Goal: Navigation & Orientation: Find specific page/section

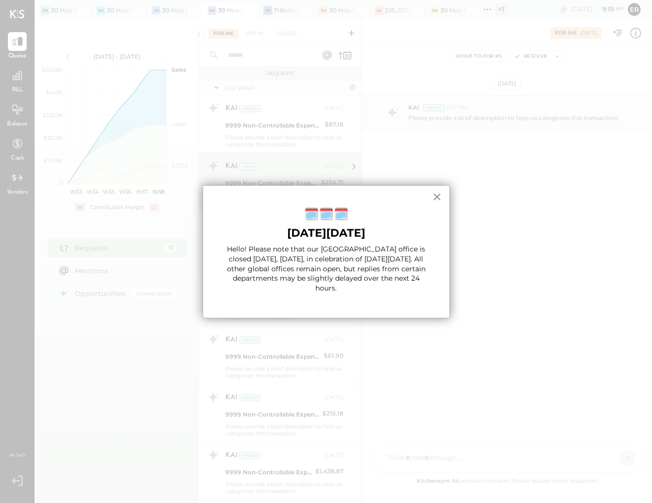
click at [440, 197] on button "×" at bounding box center [436, 197] width 9 height 16
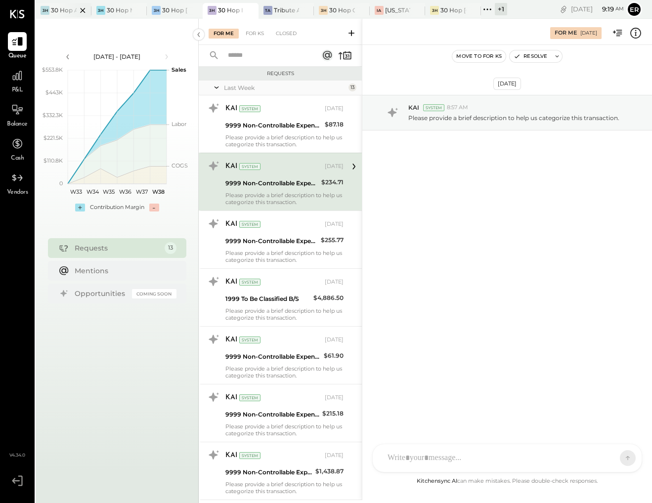
click at [73, 11] on div at bounding box center [74, 10] width 35 height 14
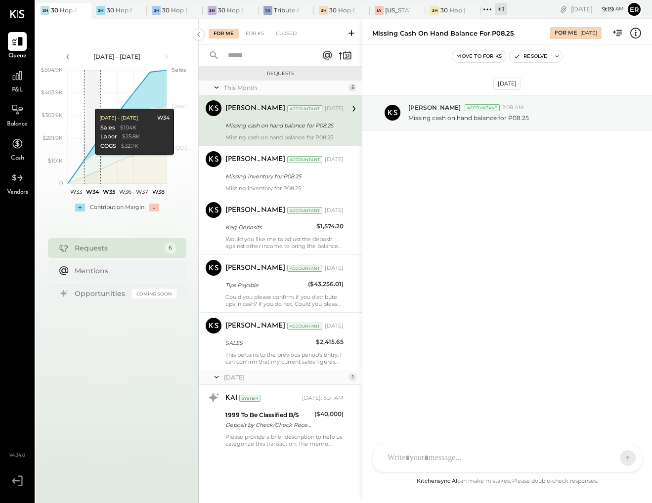
click at [93, 33] on div "[DATE] - [DATE] polygon, polyline { transition: fill-opacity 0.1s, stroke-opaci…" at bounding box center [117, 270] width 163 height 503
click at [77, 15] on icon at bounding box center [83, 10] width 12 height 12
click at [495, 7] on div "+ 2" at bounding box center [500, 9] width 14 height 12
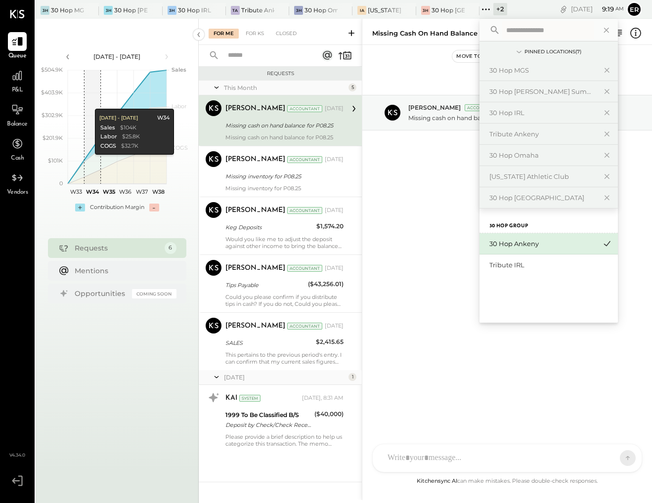
click at [573, 243] on div "30 Hop Ankeny" at bounding box center [542, 243] width 107 height 9
click at [570, 263] on div "Tribute IRL" at bounding box center [542, 264] width 107 height 9
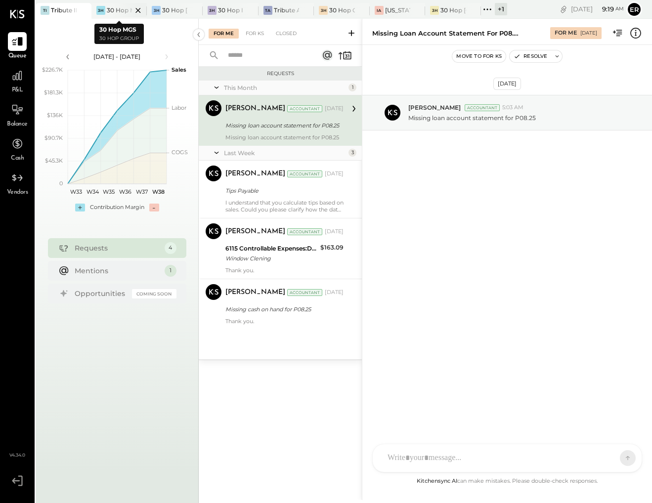
click at [139, 10] on icon at bounding box center [138, 10] width 12 height 12
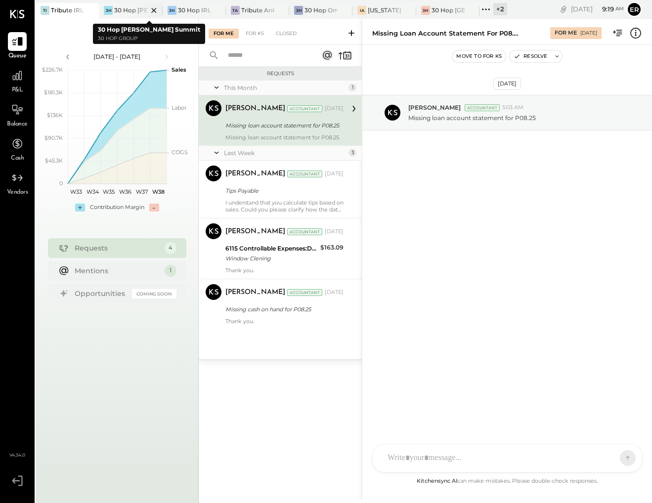
click at [154, 11] on icon at bounding box center [154, 10] width 12 height 12
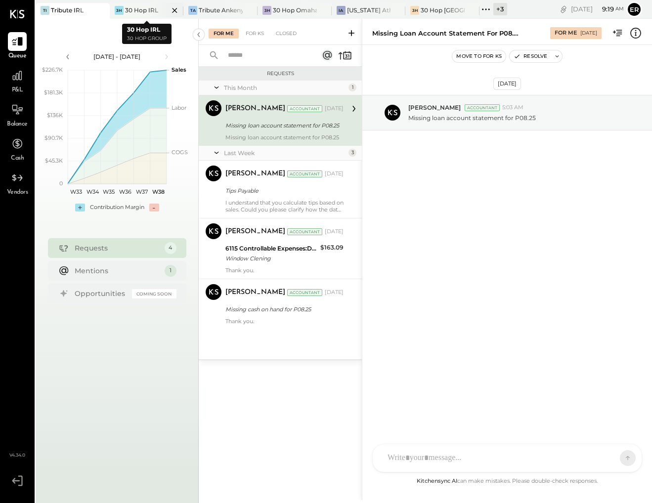
click at [178, 11] on icon at bounding box center [174, 10] width 12 height 12
click at [287, 11] on icon at bounding box center [293, 10] width 12 height 12
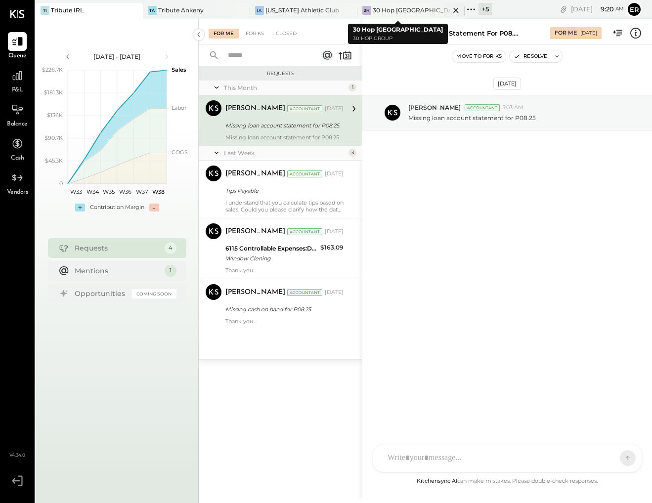
click at [450, 12] on icon at bounding box center [456, 10] width 12 height 12
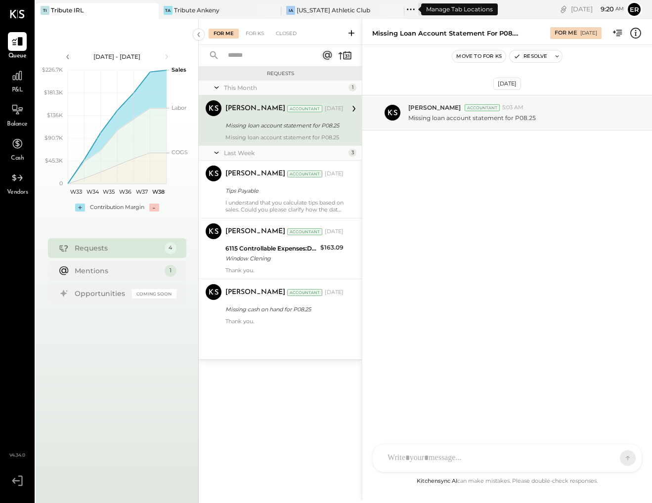
click at [418, 9] on div "+ 6" at bounding box center [425, 9] width 14 height 12
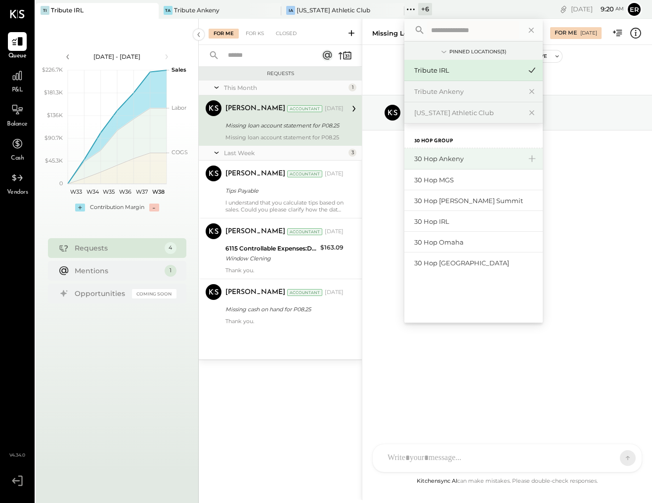
click at [473, 157] on div "30 Hop Ankeny" at bounding box center [467, 158] width 107 height 9
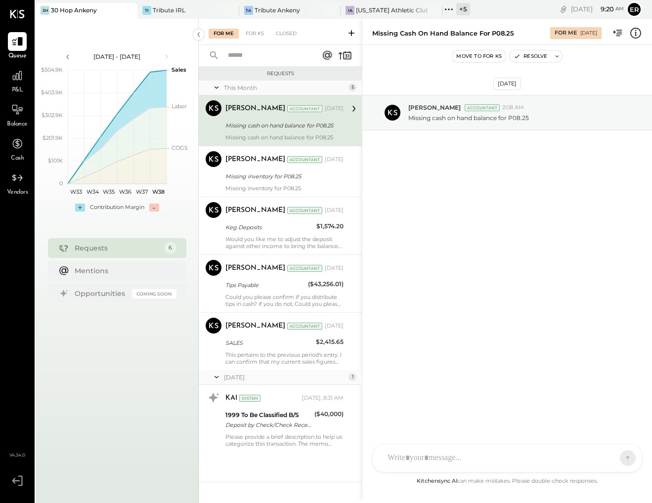
click at [125, 11] on icon at bounding box center [129, 10] width 12 height 12
click at [418, 10] on div "+ 6" at bounding box center [425, 9] width 14 height 12
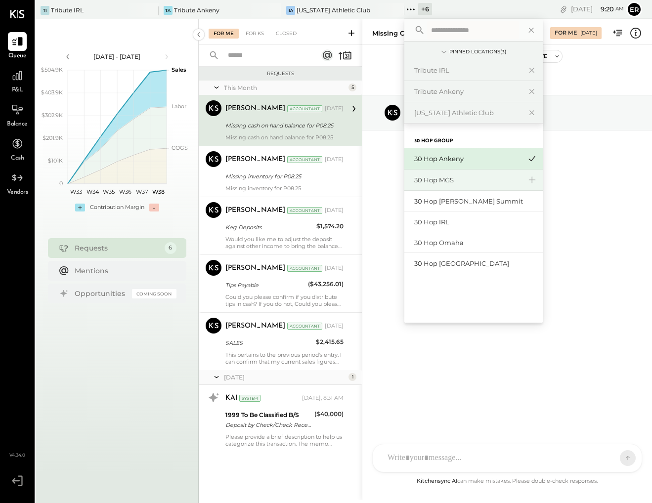
click at [444, 182] on div "30 Hop MGS" at bounding box center [467, 179] width 107 height 9
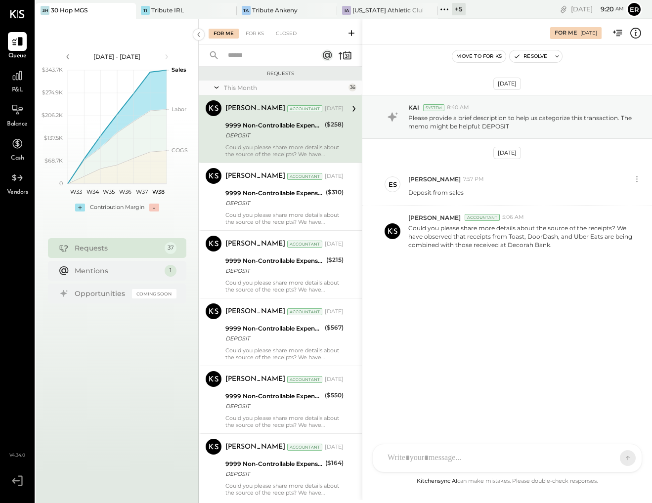
click at [452, 11] on div "+ 5" at bounding box center [459, 9] width 14 height 12
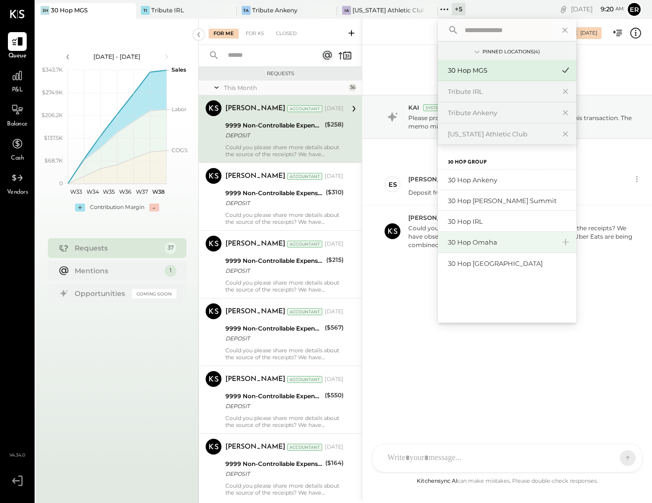
click at [489, 247] on div "30 Hop Omaha" at bounding box center [507, 242] width 138 height 21
click at [470, 245] on div "30 Hop Omaha" at bounding box center [501, 242] width 107 height 9
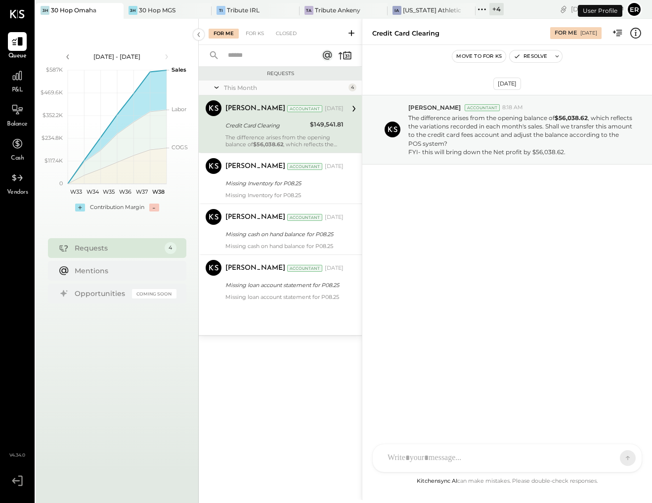
click at [489, 13] on div "+ 4" at bounding box center [496, 9] width 14 height 12
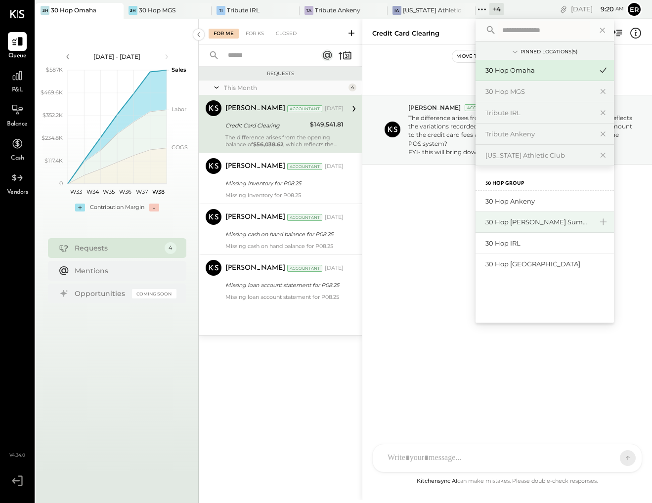
click at [503, 219] on div "30 Hop [PERSON_NAME] Summit" at bounding box center [538, 221] width 107 height 9
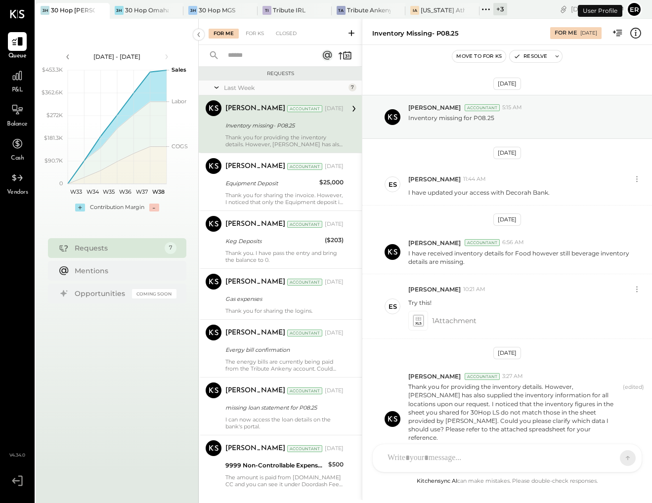
scroll to position [64, 0]
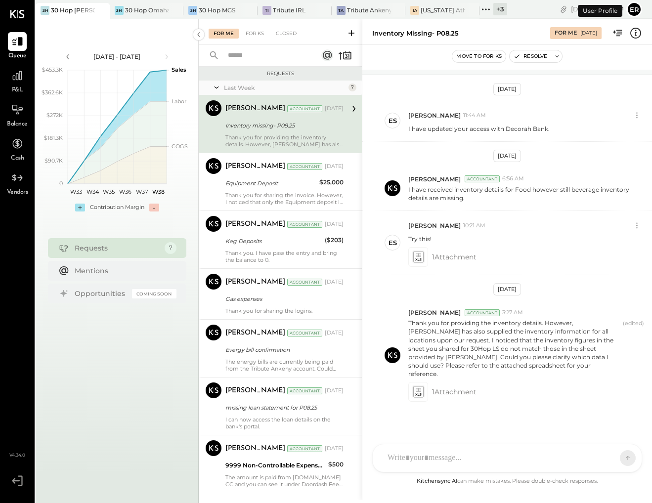
click at [502, 12] on div "+ 3" at bounding box center [500, 9] width 14 height 12
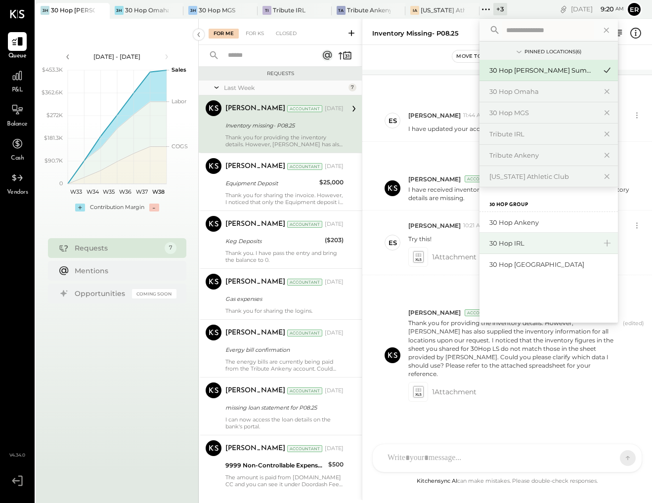
click at [537, 244] on div "30 Hop IRL" at bounding box center [542, 243] width 107 height 9
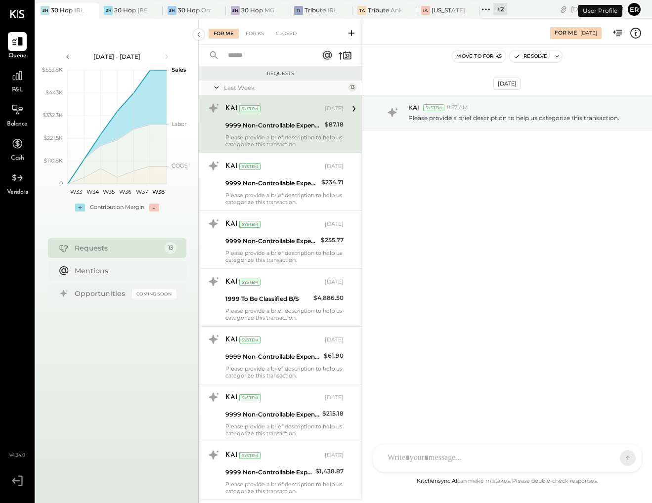
click at [503, 9] on div "+ 2" at bounding box center [500, 9] width 14 height 12
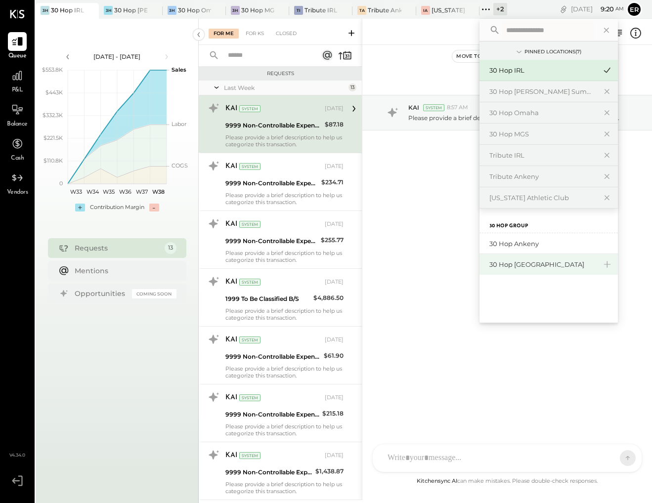
click at [527, 261] on div "30 Hop [GEOGRAPHIC_DATA]" at bounding box center [542, 264] width 107 height 9
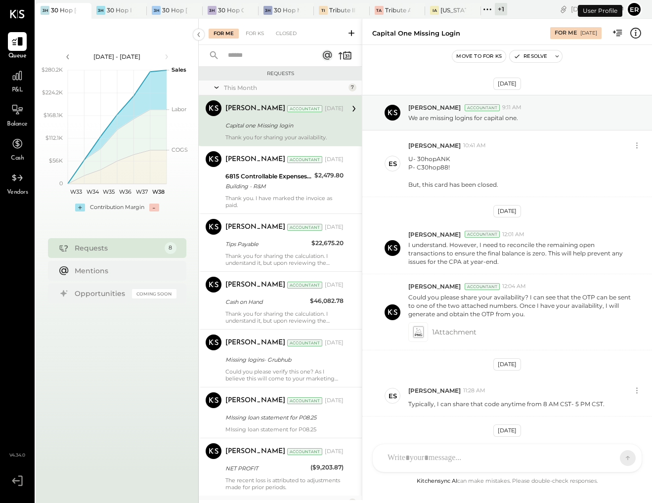
scroll to position [75, 0]
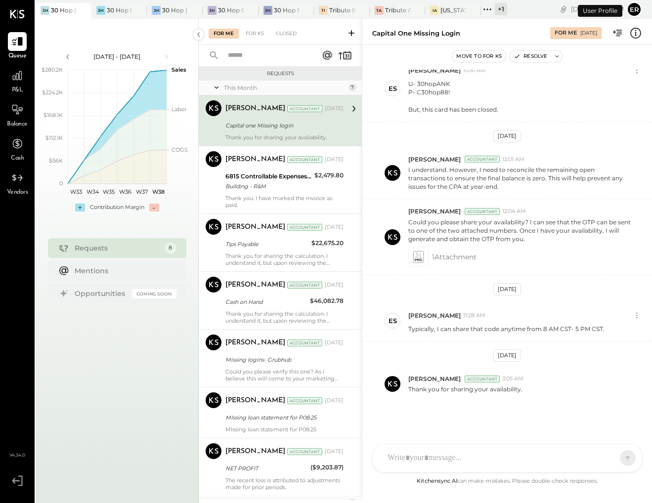
click at [504, 11] on div "+ 1" at bounding box center [501, 9] width 12 height 12
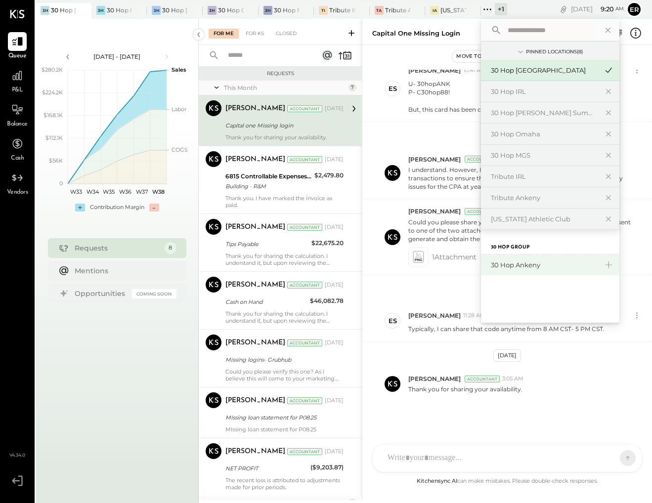
click at [536, 262] on div "30 Hop Ankeny" at bounding box center [544, 264] width 107 height 9
